Goal: Transaction & Acquisition: Obtain resource

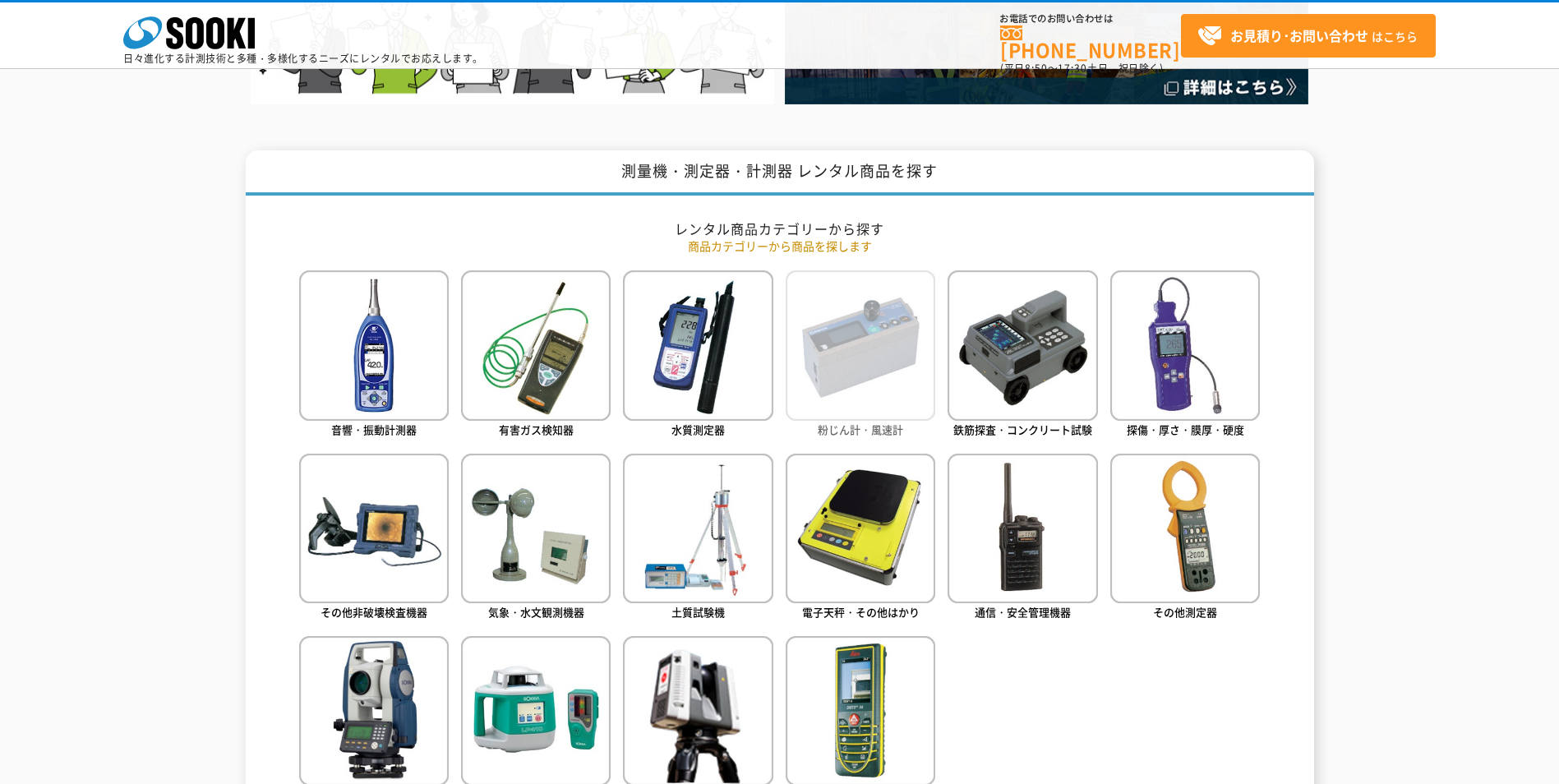
scroll to position [657, 0]
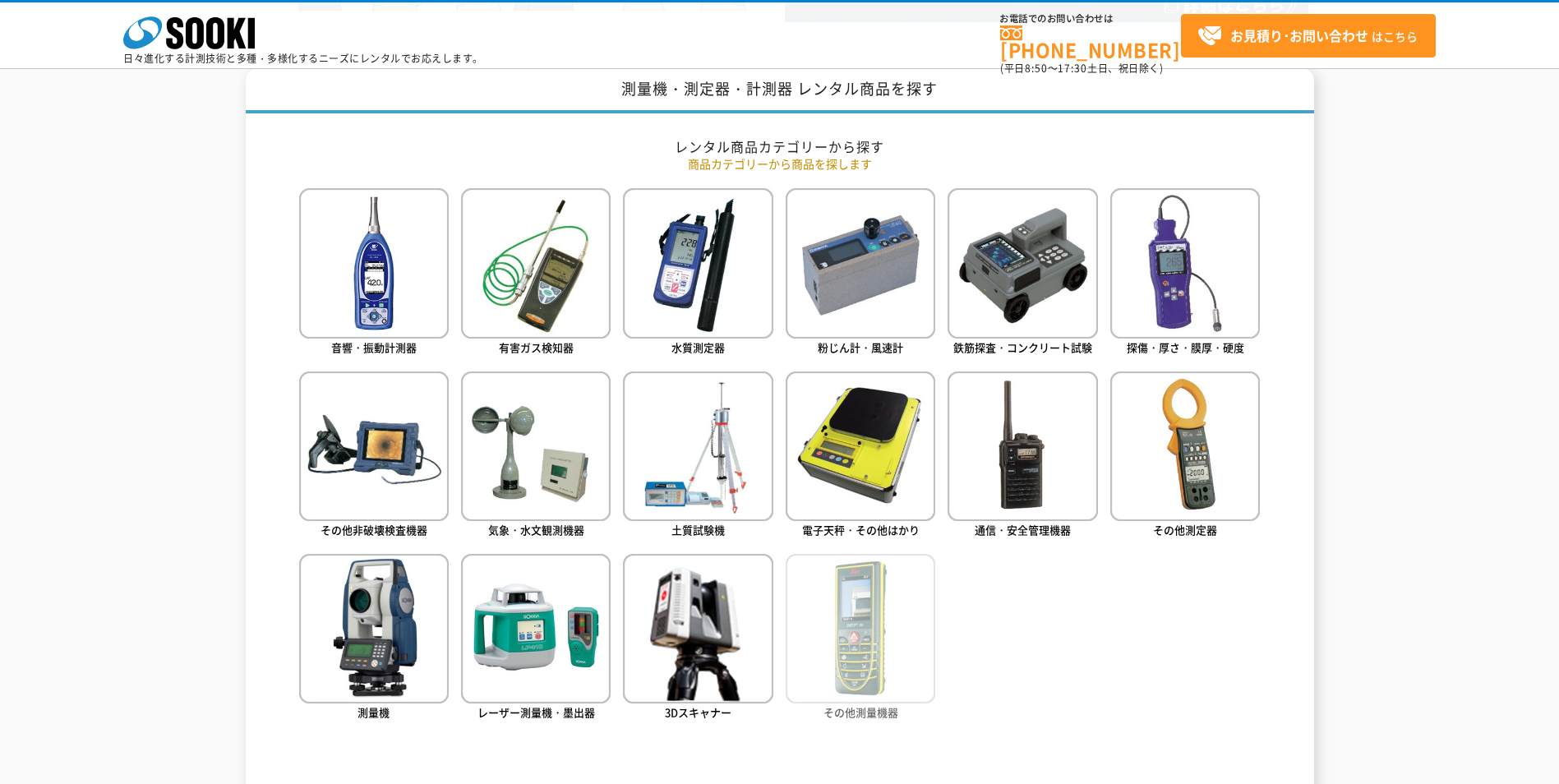
click at [858, 601] on img at bounding box center [861, 629] width 150 height 150
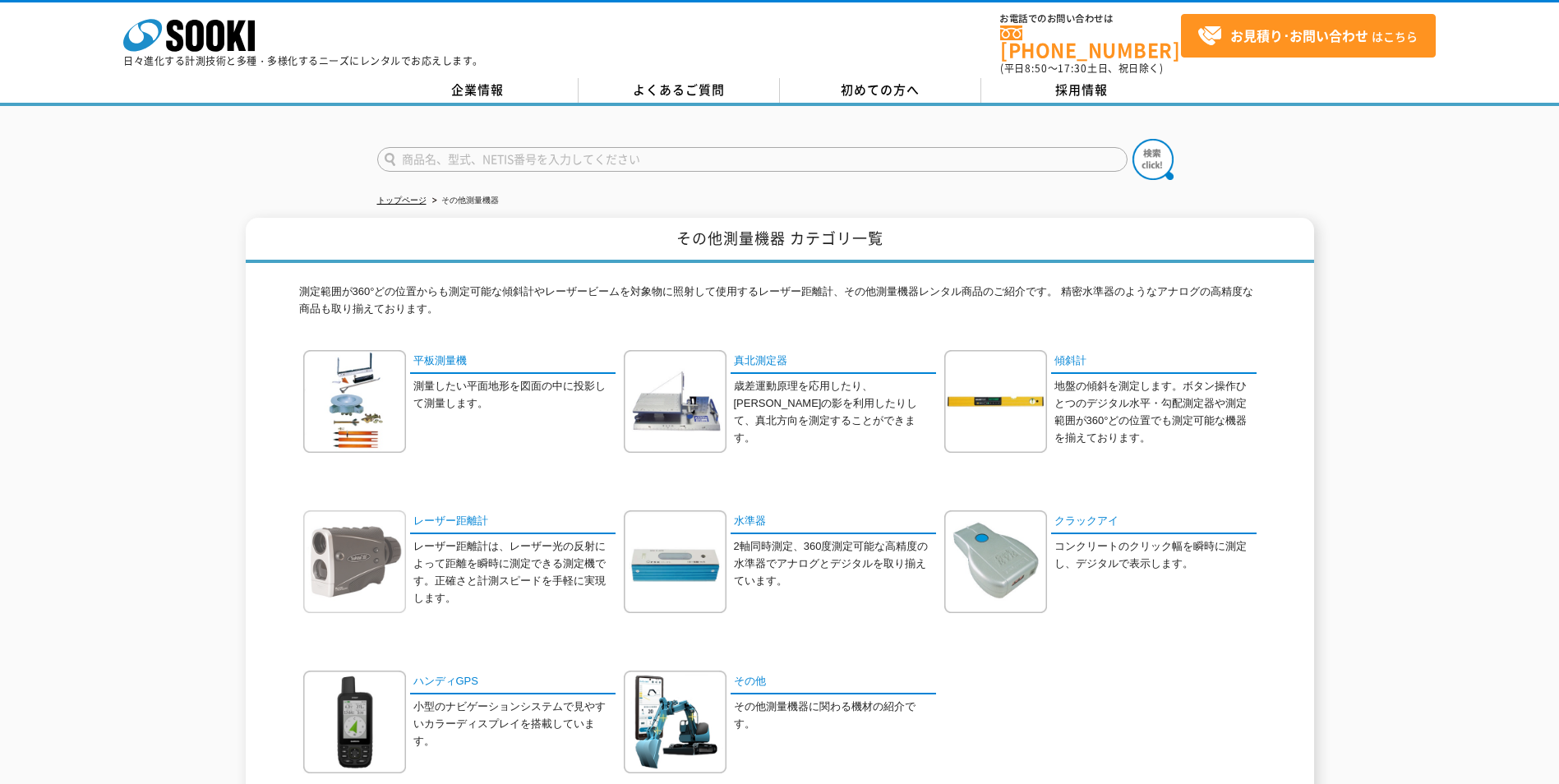
click at [361, 575] on img at bounding box center [354, 561] width 103 height 103
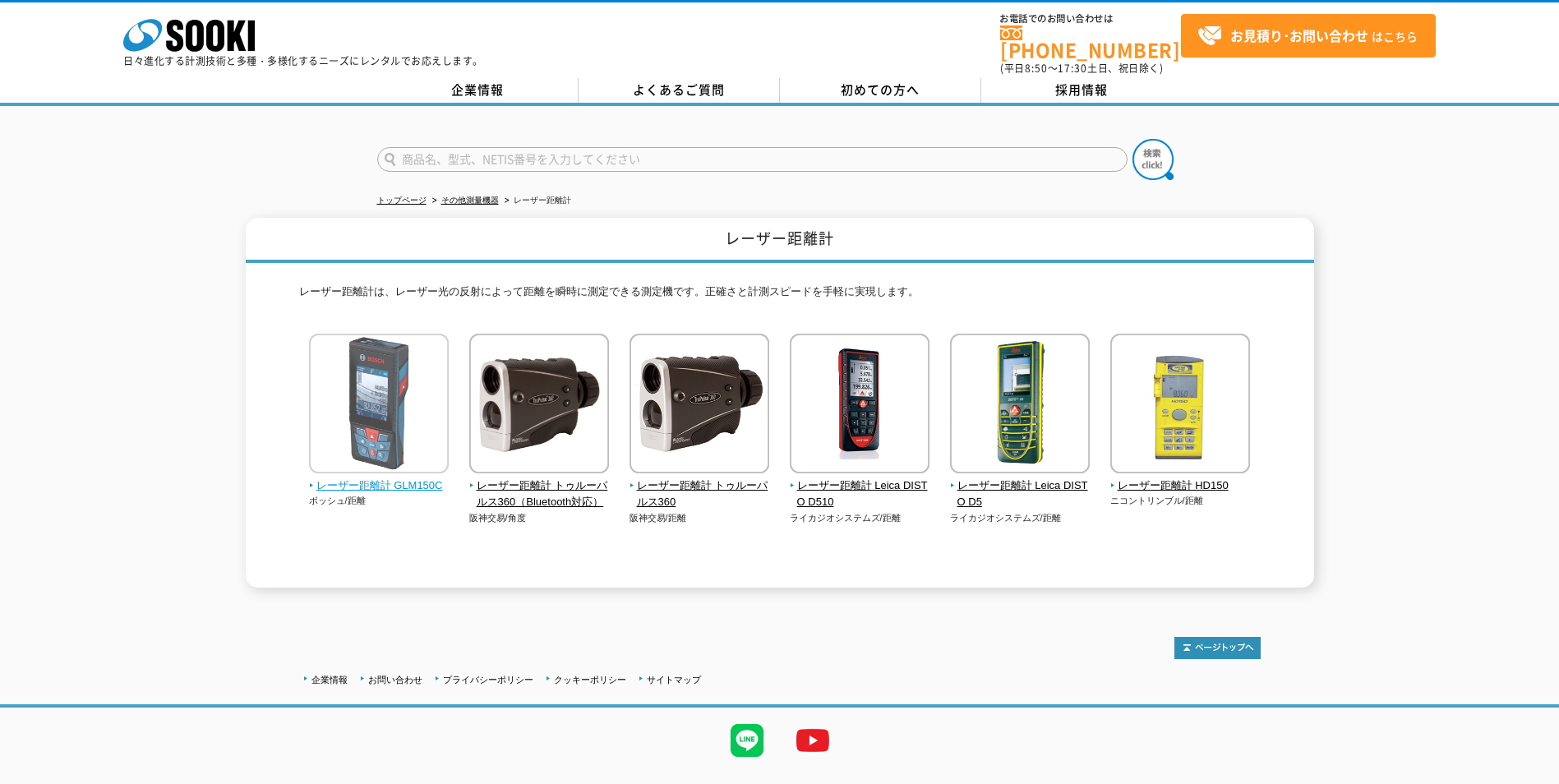
click at [402, 480] on span "レーザー距離計 GLM150C" at bounding box center [379, 486] width 141 height 17
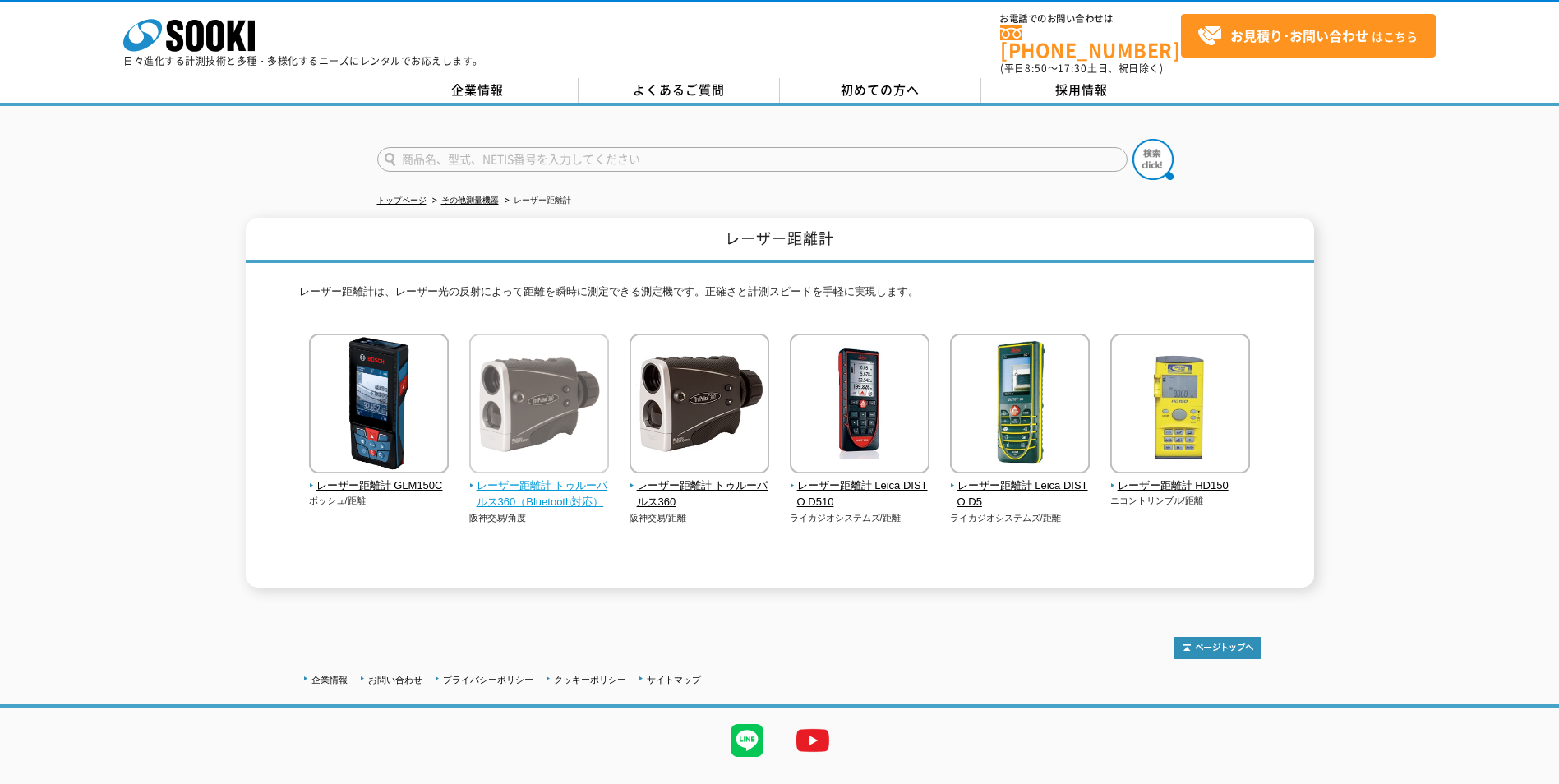
click at [536, 404] on img at bounding box center [539, 405] width 140 height 144
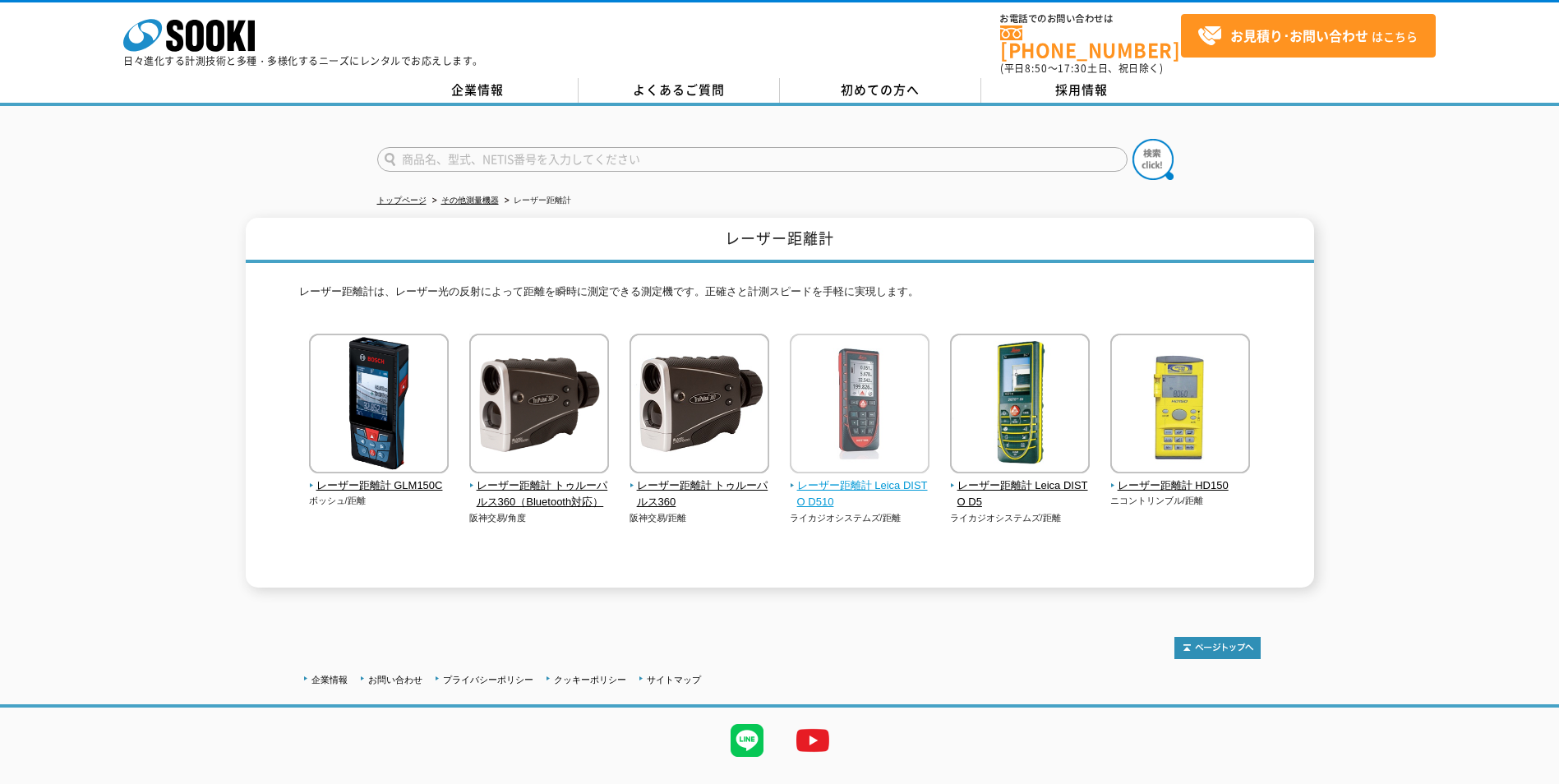
click at [878, 434] on img at bounding box center [860, 405] width 140 height 144
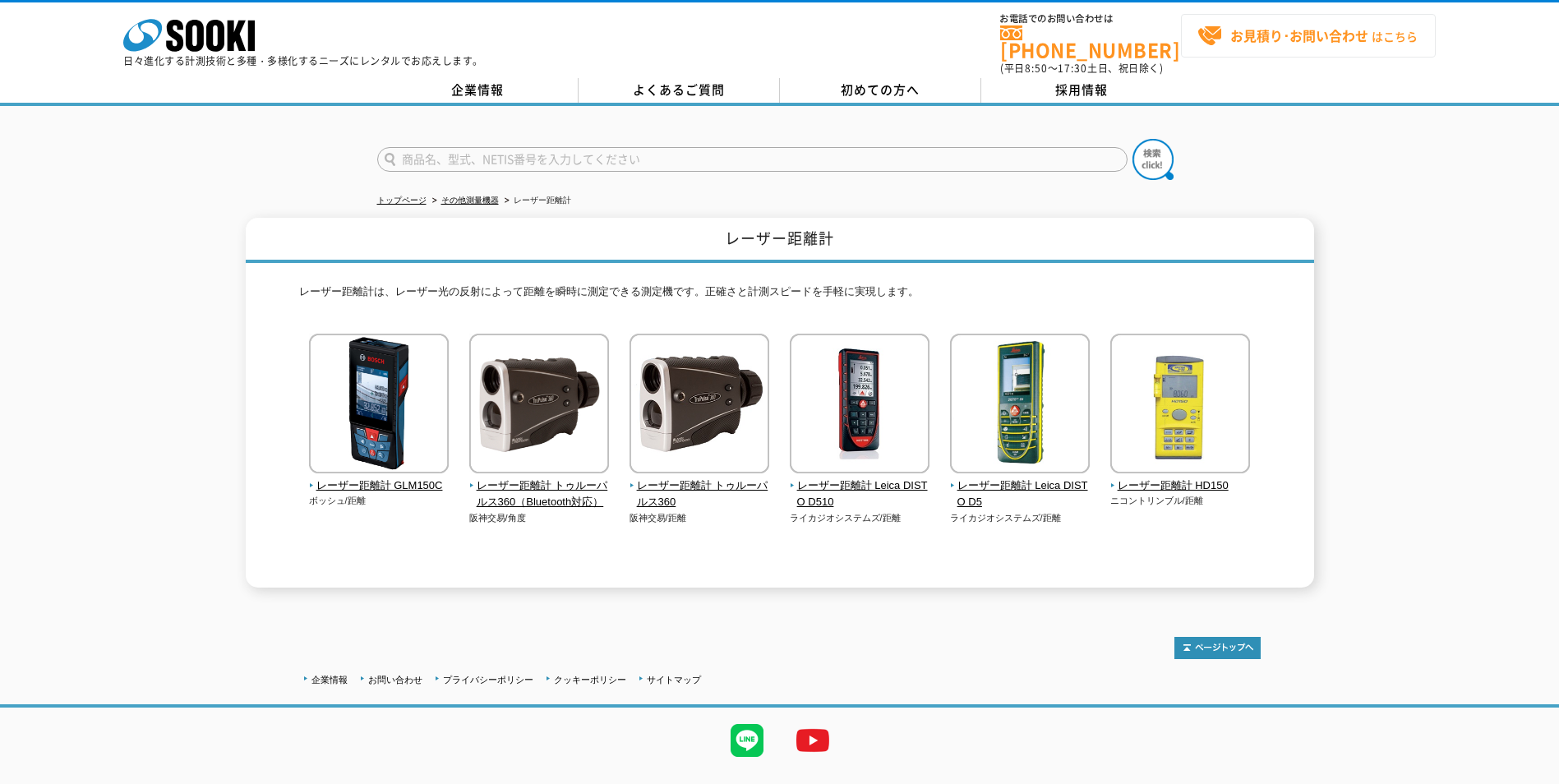
click at [1282, 38] on strong "お見積り･お問い合わせ" at bounding box center [1299, 35] width 138 height 20
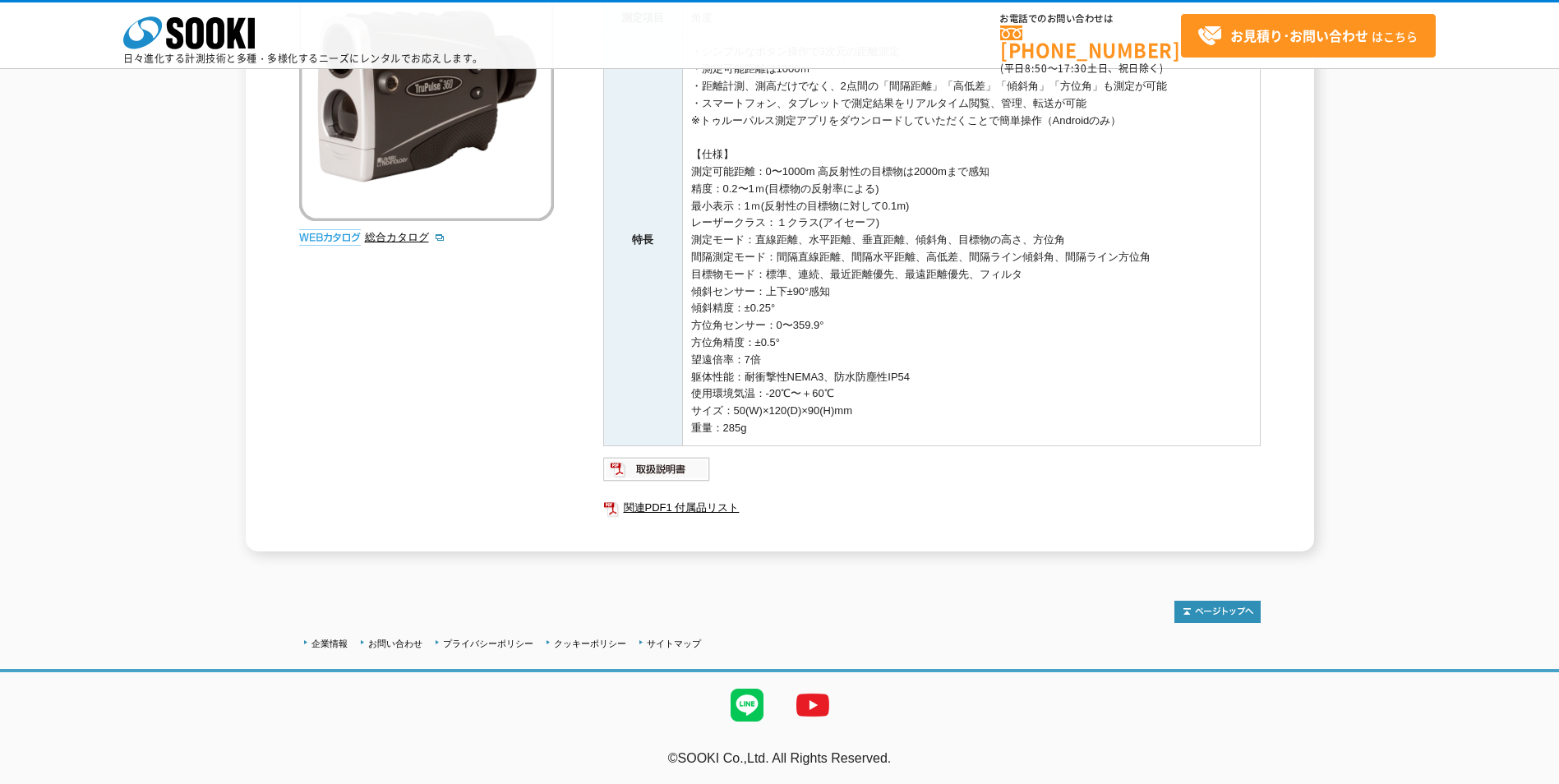
scroll to position [298, 0]
click at [653, 480] on img at bounding box center [657, 469] width 108 height 26
